Goal: Task Accomplishment & Management: Complete application form

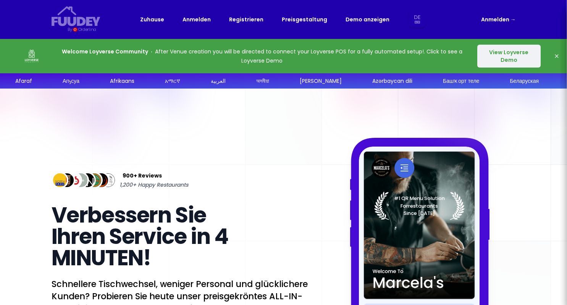
select select "de"
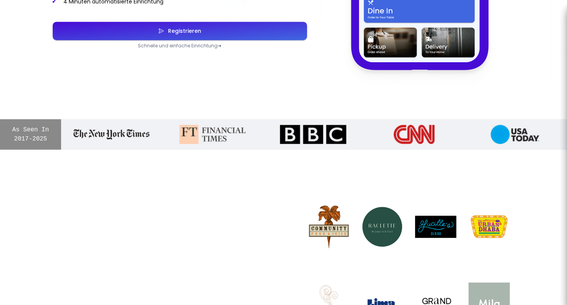
scroll to position [346, 0]
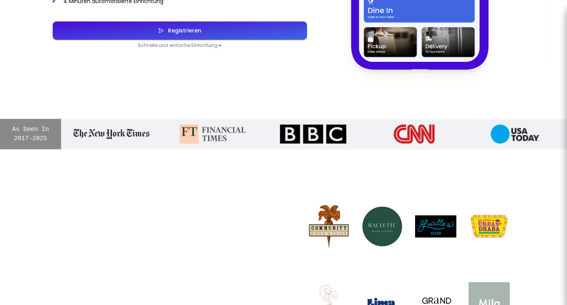
select select "de"
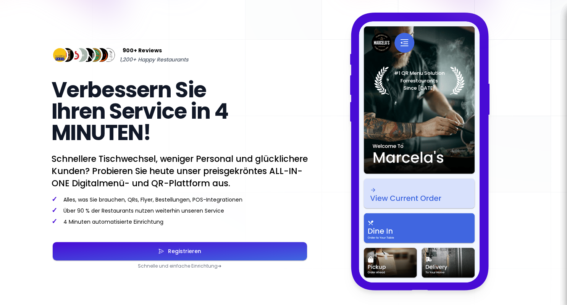
scroll to position [116, 0]
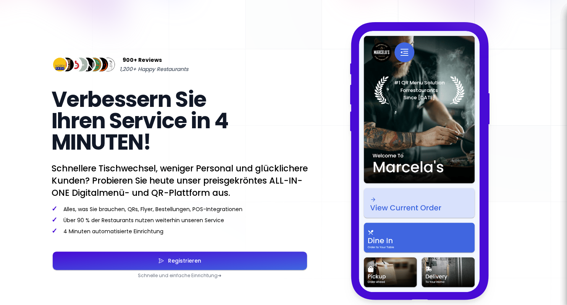
select select "de"
click at [141, 270] on button "Registrieren" at bounding box center [180, 261] width 254 height 18
select select "de"
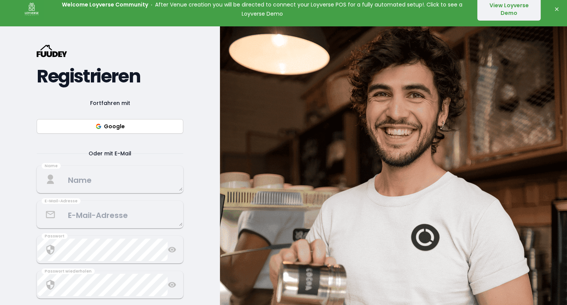
scroll to position [46, 0]
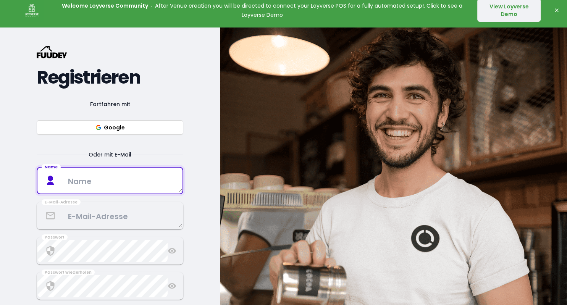
click at [80, 183] on textarea at bounding box center [109, 181] width 145 height 23
type textarea "info"
select select "de"
click at [143, 173] on textarea "[EMAIL_ADDRESS][DOMAIN_NAME]" at bounding box center [109, 181] width 145 height 20
drag, startPoint x: 147, startPoint y: 178, endPoint x: 34, endPoint y: 181, distance: 113.9
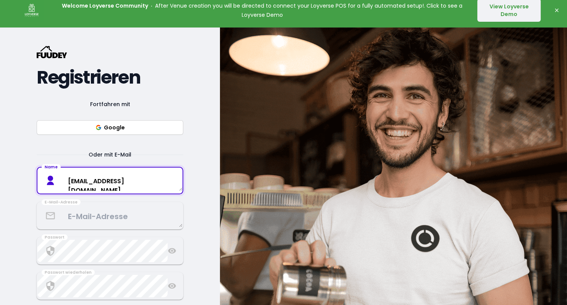
click at [37, 181] on textarea "[EMAIL_ADDRESS][DOMAIN_NAME]" at bounding box center [109, 181] width 145 height 20
type textarea "Verein Tream"
click at [84, 219] on textarea at bounding box center [109, 216] width 145 height 23
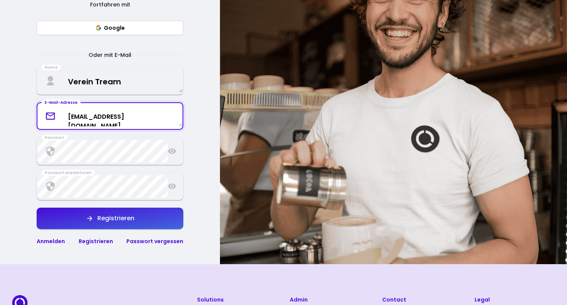
scroll to position [148, 0]
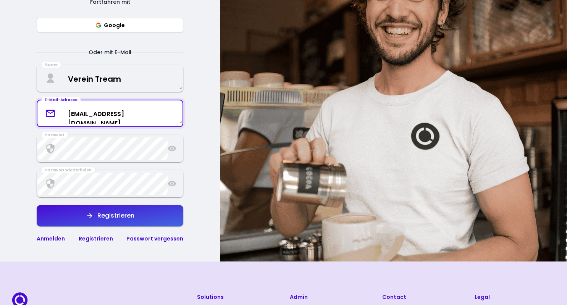
type textarea "[EMAIL_ADDRESS][DOMAIN_NAME]"
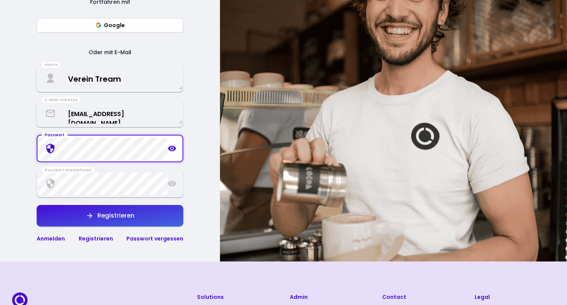
click at [171, 151] on icon at bounding box center [172, 149] width 8 height 6
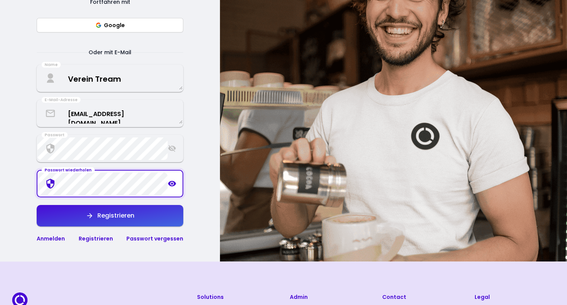
click at [108, 222] on button "Registrieren" at bounding box center [110, 215] width 147 height 21
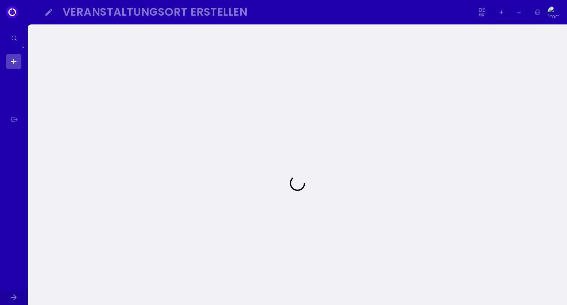
select select "de"
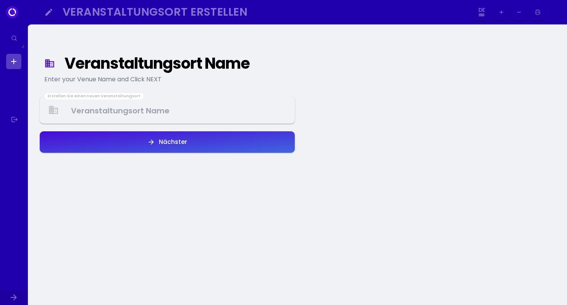
select select "de"
click at [106, 115] on Venue at bounding box center [167, 110] width 254 height 23
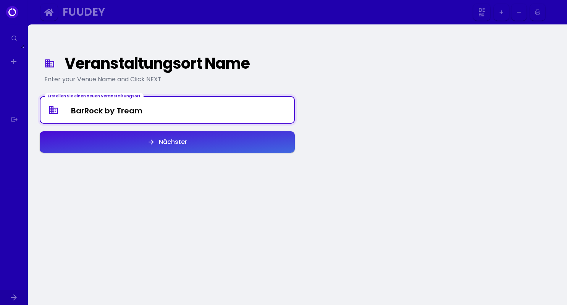
type Venue "BarRock by Tream"
click at [155, 140] on icon "button" at bounding box center [151, 142] width 8 height 8
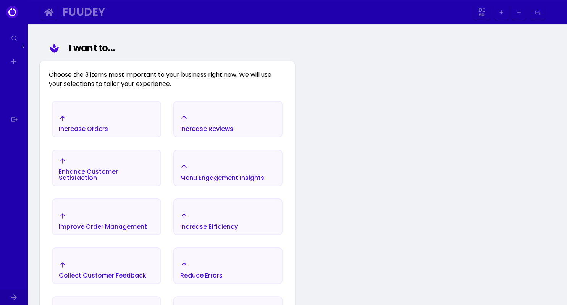
scroll to position [89, 0]
click at [109, 118] on div "Increase Orders" at bounding box center [107, 122] width 108 height 27
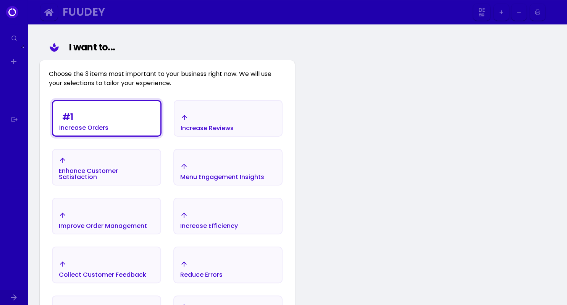
click at [108, 131] on div "Increase Efficiency" at bounding box center [83, 120] width 49 height 21
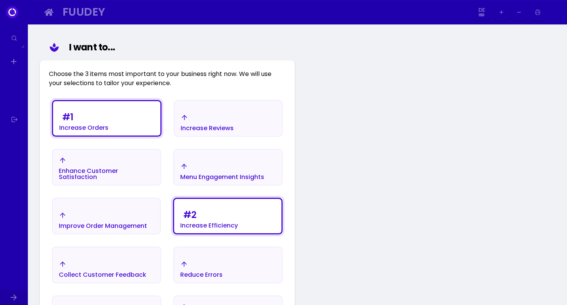
click at [108, 131] on div "Improve Order Management" at bounding box center [83, 120] width 49 height 21
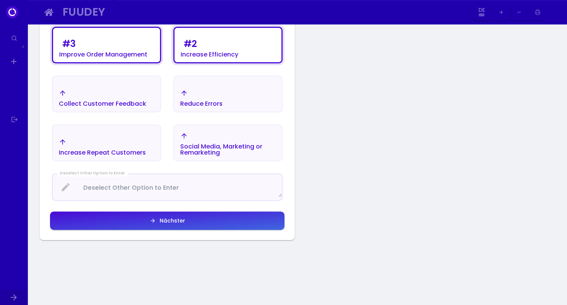
scroll to position [260, 0]
select select "de"
